Goal: Go to known website: Access a specific website the user already knows

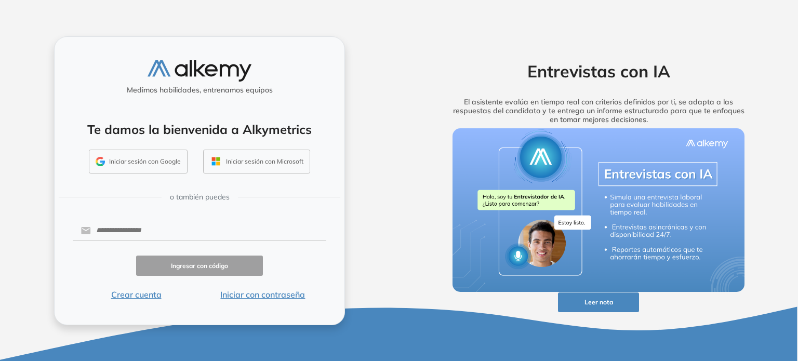
click at [141, 164] on button "Iniciar sesión con Google" at bounding box center [138, 162] width 99 height 24
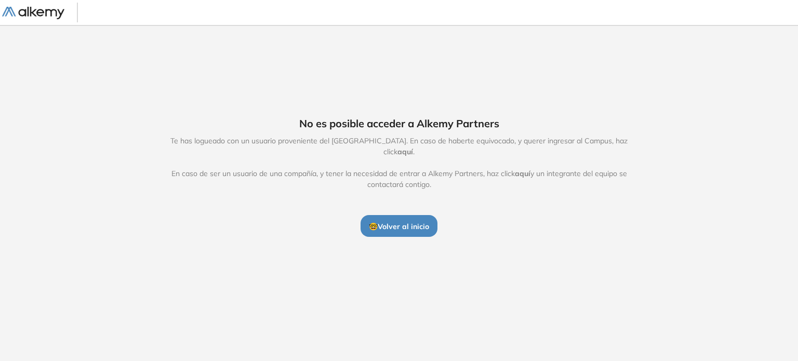
click at [413, 147] on span "aquí" at bounding box center [405, 151] width 16 height 9
